Goal: Information Seeking & Learning: Find contact information

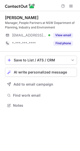
scroll to position [101, 80]
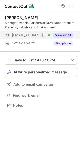
click at [68, 35] on button "View email" at bounding box center [63, 35] width 20 height 5
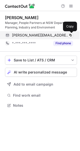
drag, startPoint x: 71, startPoint y: 35, endPoint x: 18, endPoint y: 33, distance: 53.0
click at [71, 35] on span at bounding box center [71, 35] width 4 height 4
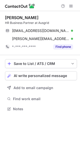
scroll to position [105, 80]
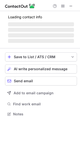
scroll to position [117, 80]
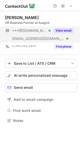
click at [66, 32] on button "View email" at bounding box center [63, 30] width 20 height 5
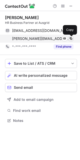
click at [72, 40] on span at bounding box center [71, 39] width 4 height 4
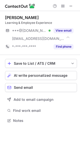
scroll to position [117, 80]
click at [65, 26] on div "Michelle Burd Learning & Employee Experience ***@hotmail.com Verified ***@hello…" at bounding box center [41, 33] width 72 height 36
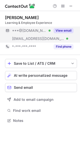
click at [66, 28] on div "View email" at bounding box center [61, 31] width 23 height 8
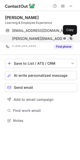
click at [70, 38] on span at bounding box center [71, 39] width 4 height 4
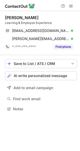
scroll to position [105, 80]
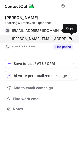
click at [67, 36] on div "michelle.burd@hellostake.com Verified" at bounding box center [42, 38] width 61 height 5
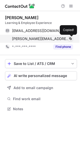
click at [70, 38] on span at bounding box center [71, 39] width 4 height 4
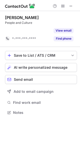
scroll to position [101, 80]
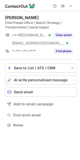
scroll to position [122, 80]
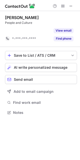
scroll to position [101, 80]
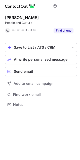
click at [69, 9] on div at bounding box center [40, 5] width 80 height 11
click at [70, 8] on span at bounding box center [71, 6] width 4 height 4
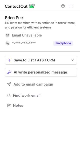
scroll to position [101, 80]
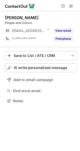
scroll to position [2, 3]
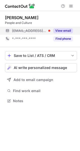
click at [66, 31] on button "View email" at bounding box center [63, 30] width 20 height 5
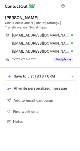
scroll to position [117, 80]
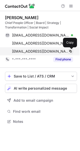
click at [70, 51] on span at bounding box center [71, 51] width 4 height 4
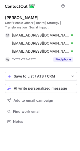
scroll to position [117, 80]
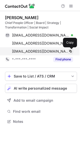
click at [71, 52] on span at bounding box center [71, 51] width 4 height 4
